Goal: Information Seeking & Learning: Check status

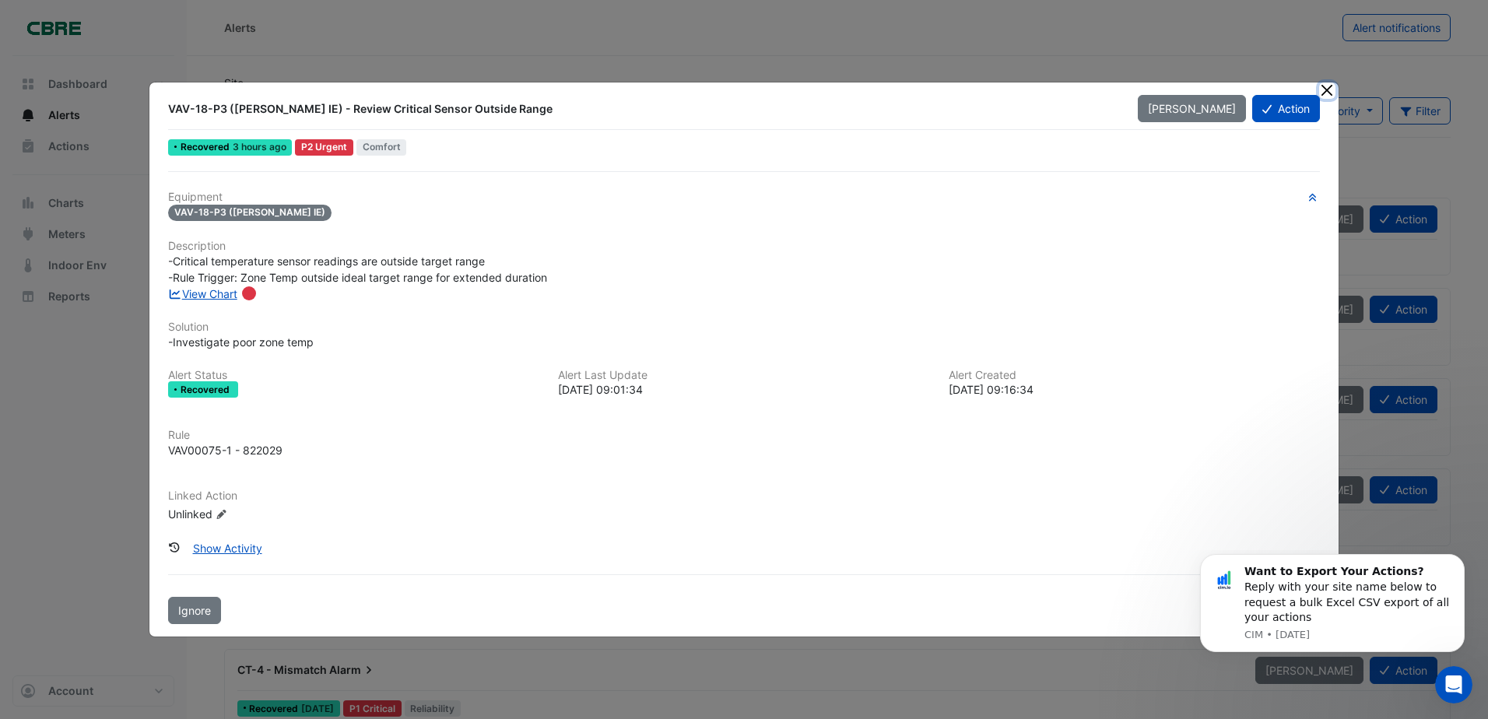
click at [1325, 92] on button "Close" at bounding box center [1328, 91] width 16 height 16
